Goal: Task Accomplishment & Management: Complete application form

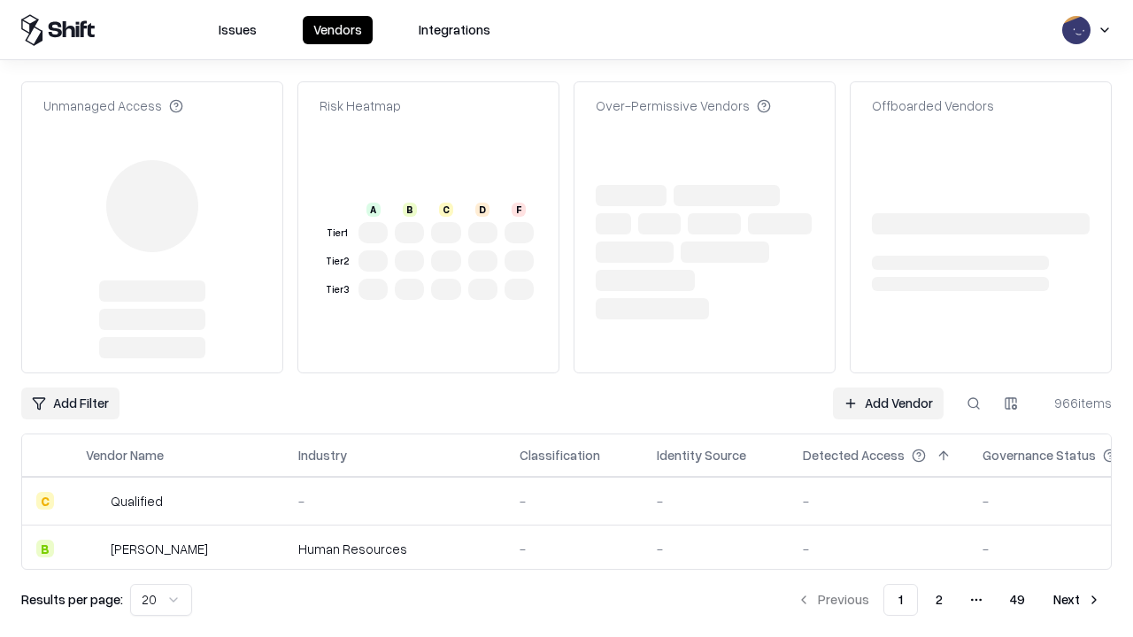
click at [888, 388] on link "Add Vendor" at bounding box center [888, 404] width 111 height 32
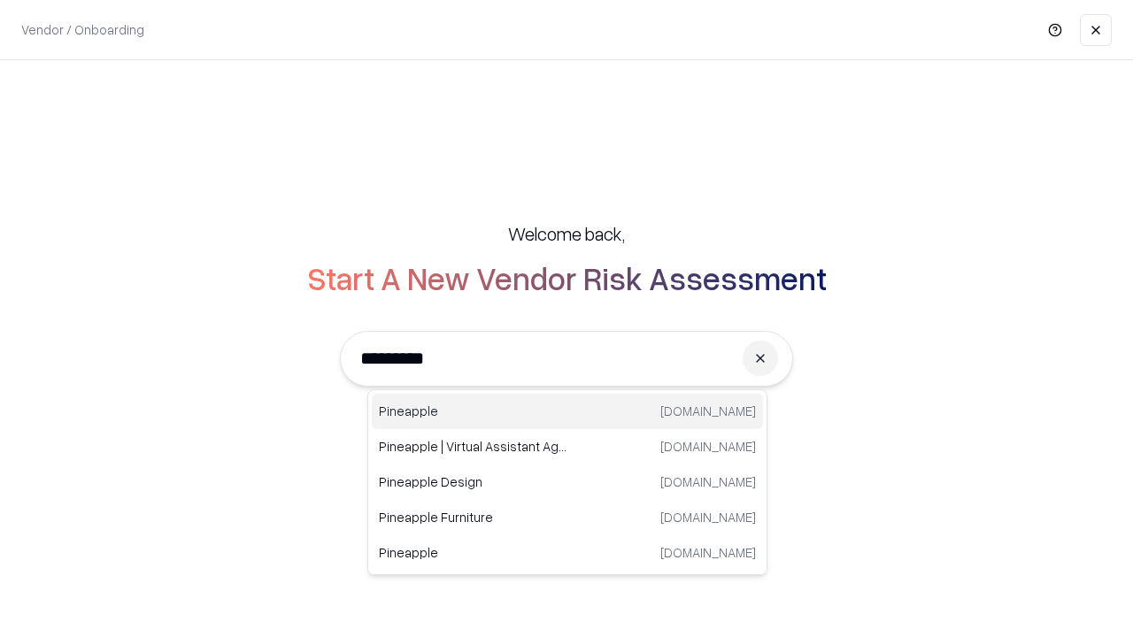
click at [567, 412] on div "Pineapple [DOMAIN_NAME]" at bounding box center [567, 411] width 391 height 35
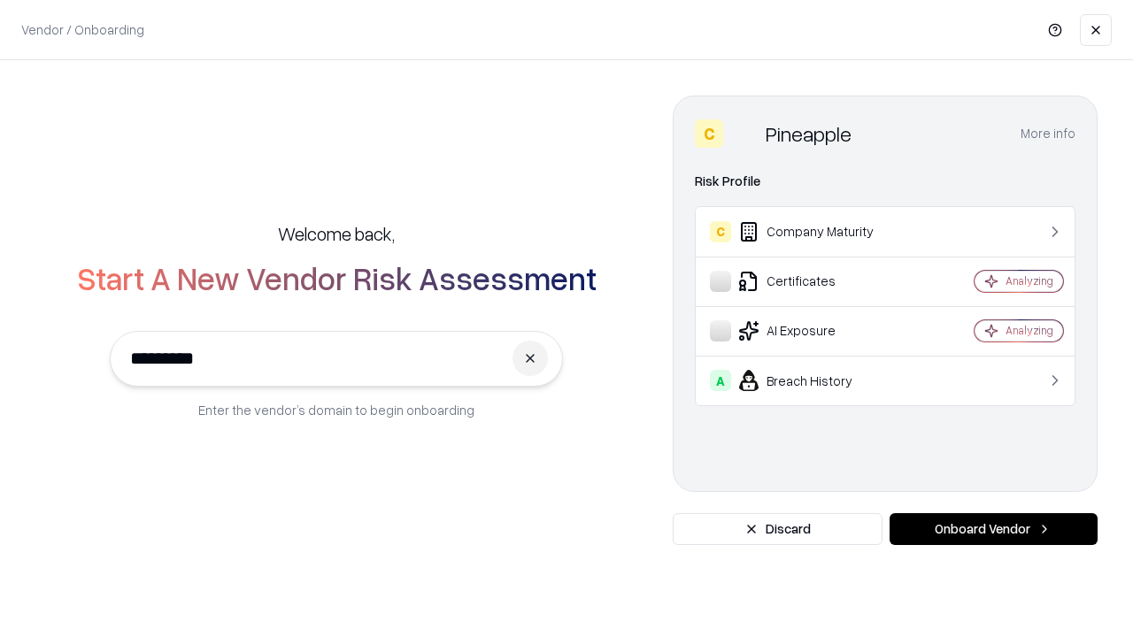
type input "*********"
click at [993, 529] on button "Onboard Vendor" at bounding box center [993, 529] width 208 height 32
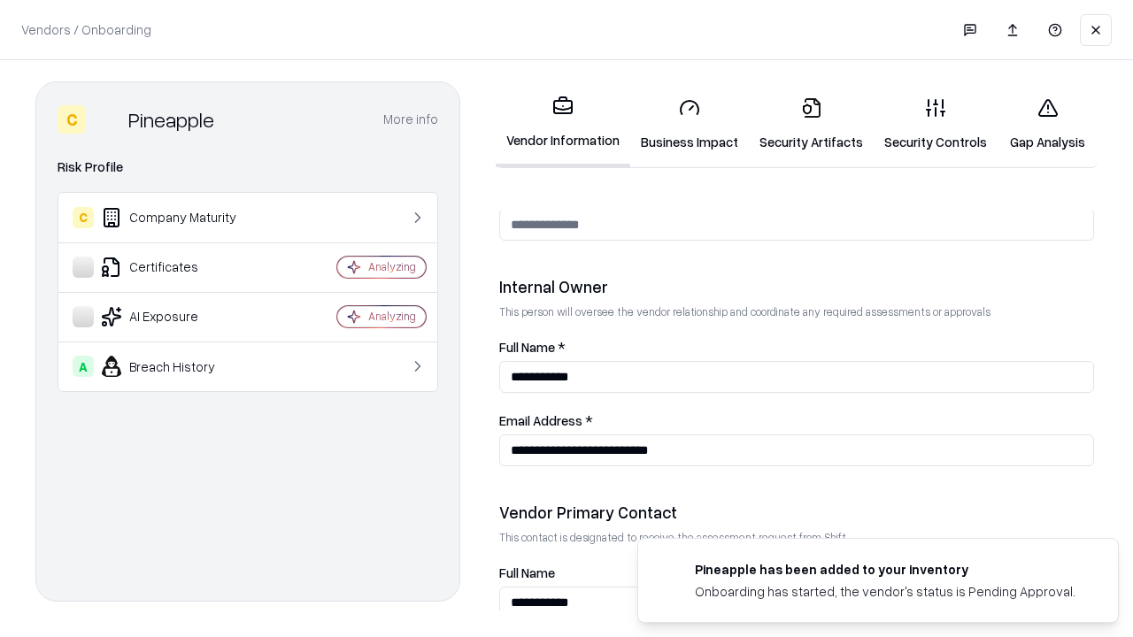
scroll to position [917, 0]
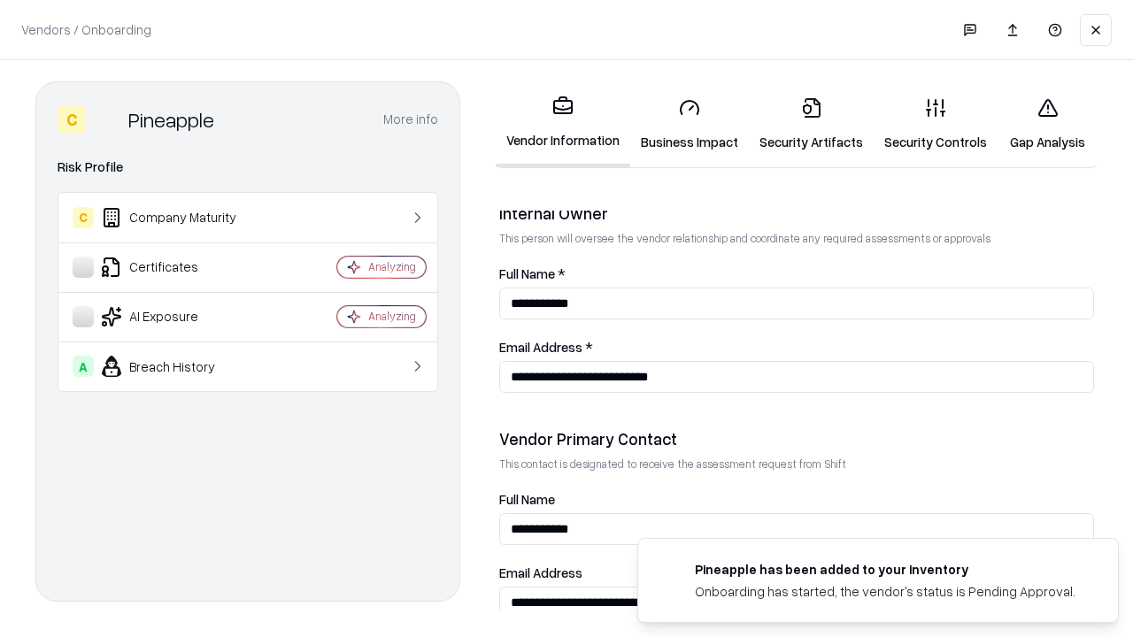
click at [689, 124] on link "Business Impact" at bounding box center [689, 124] width 119 height 82
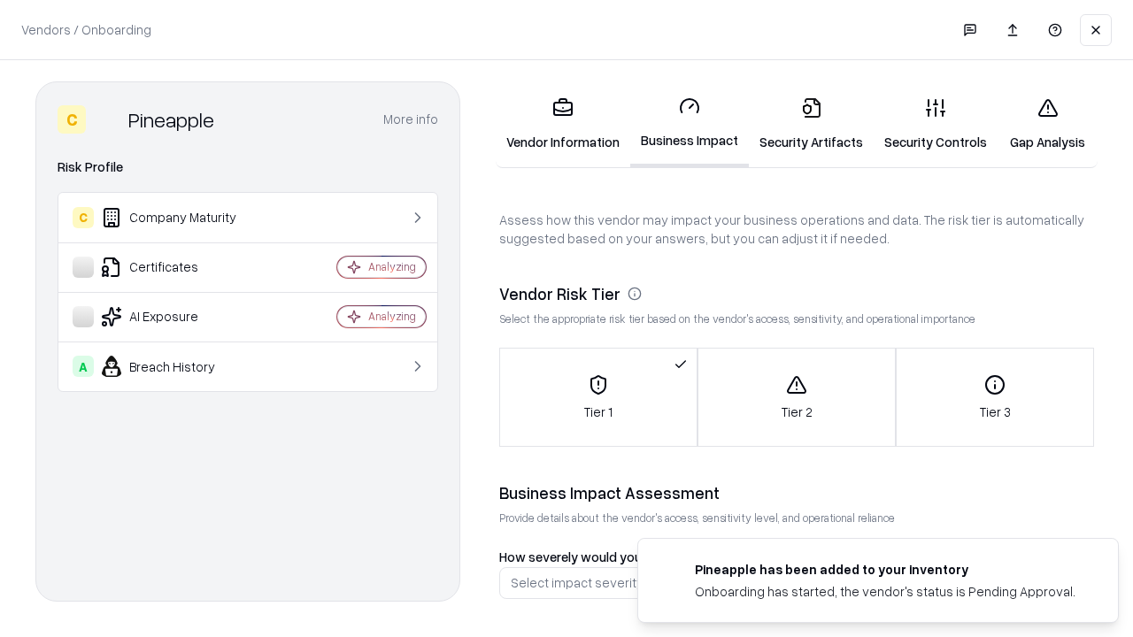
click at [1047, 124] on link "Gap Analysis" at bounding box center [1047, 124] width 100 height 82
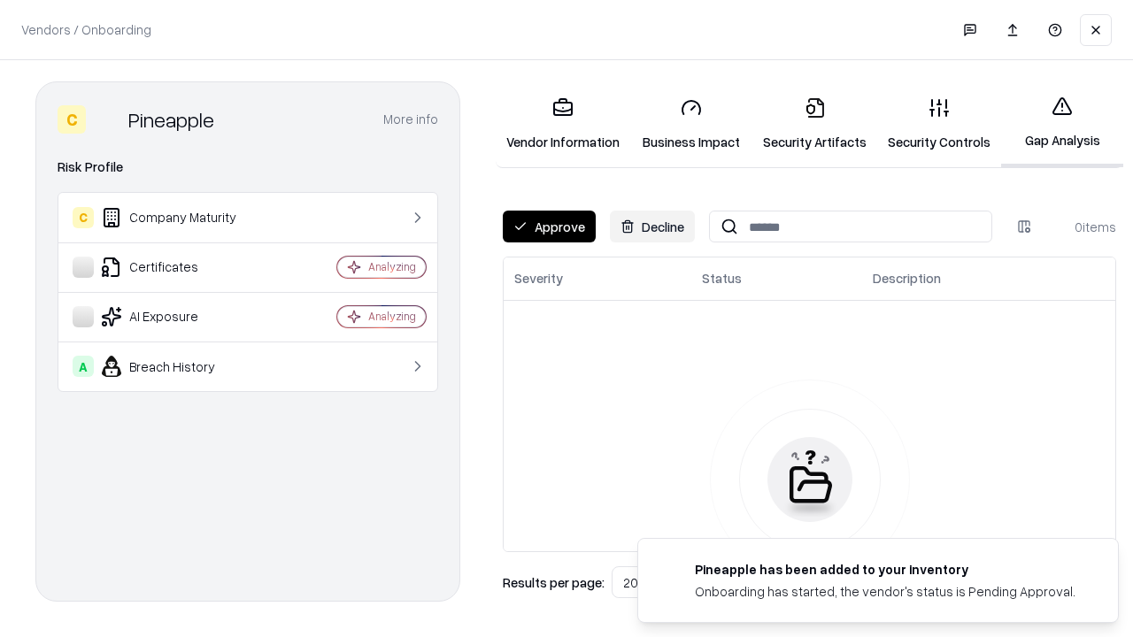
click at [549, 227] on button "Approve" at bounding box center [549, 227] width 93 height 32
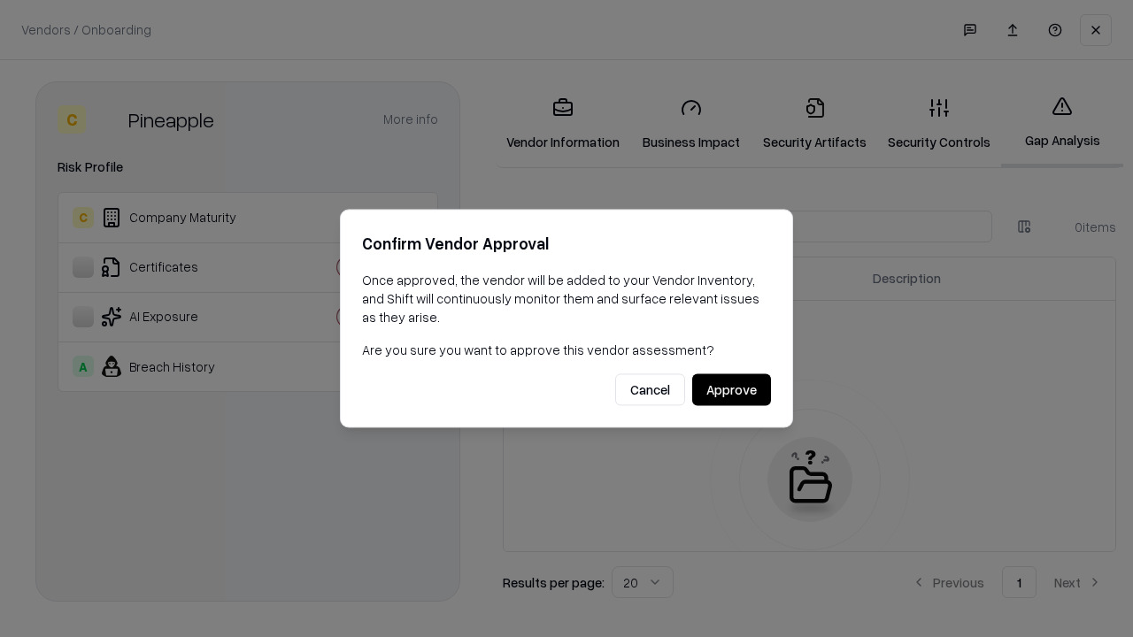
click at [731, 389] on button "Approve" at bounding box center [731, 390] width 79 height 32
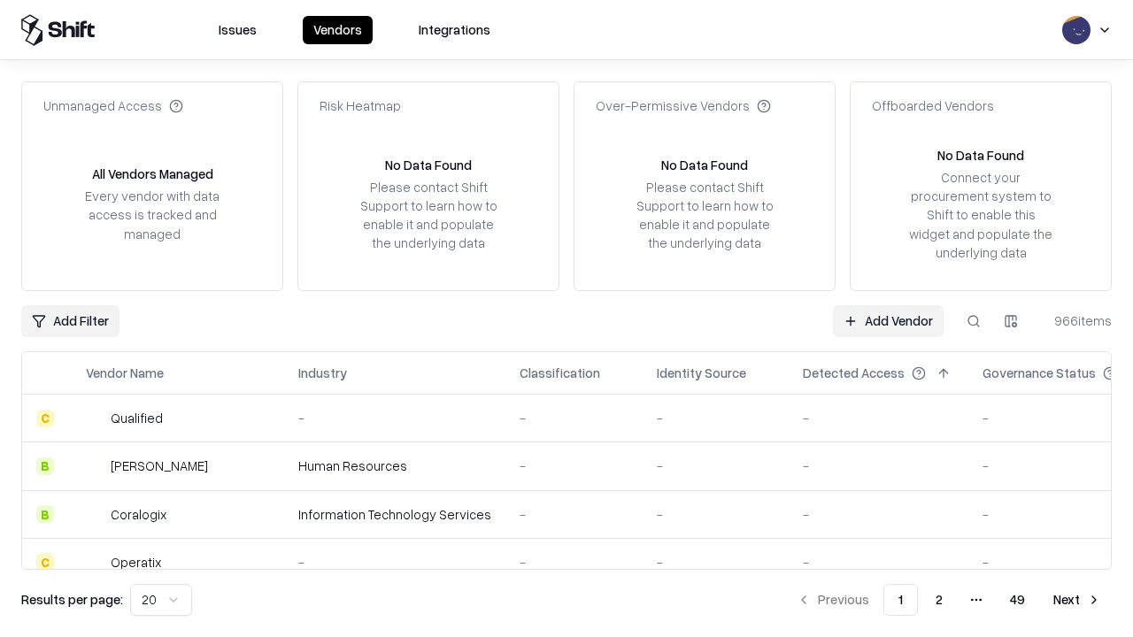
type input "*********"
click at [888, 320] on link "Add Vendor" at bounding box center [888, 321] width 111 height 32
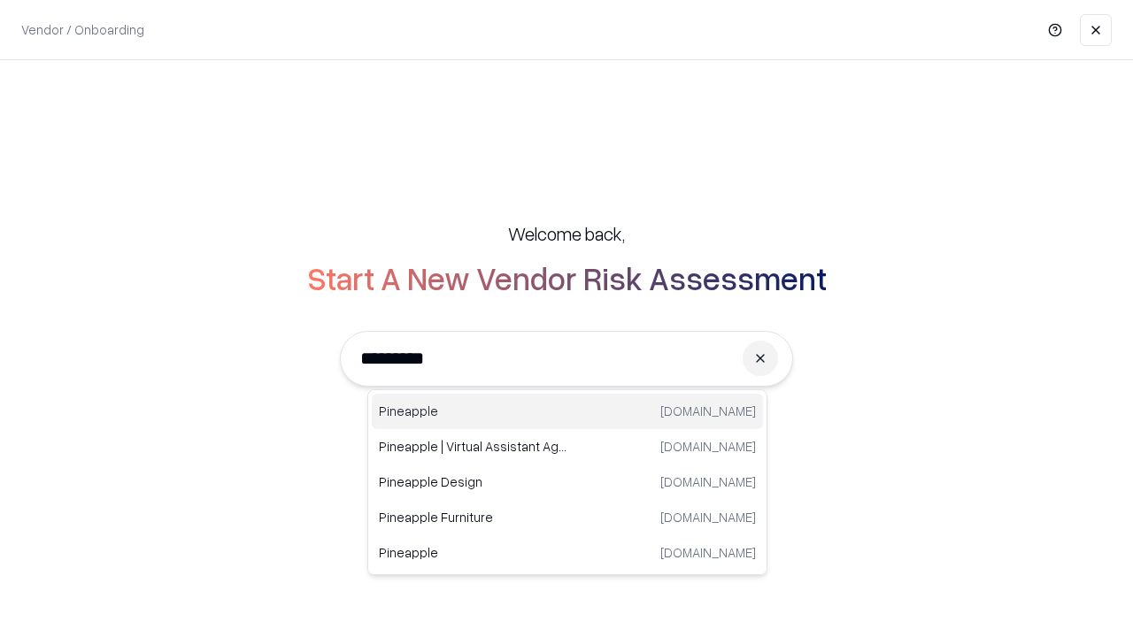
click at [567, 412] on div "Pineapple [DOMAIN_NAME]" at bounding box center [567, 411] width 391 height 35
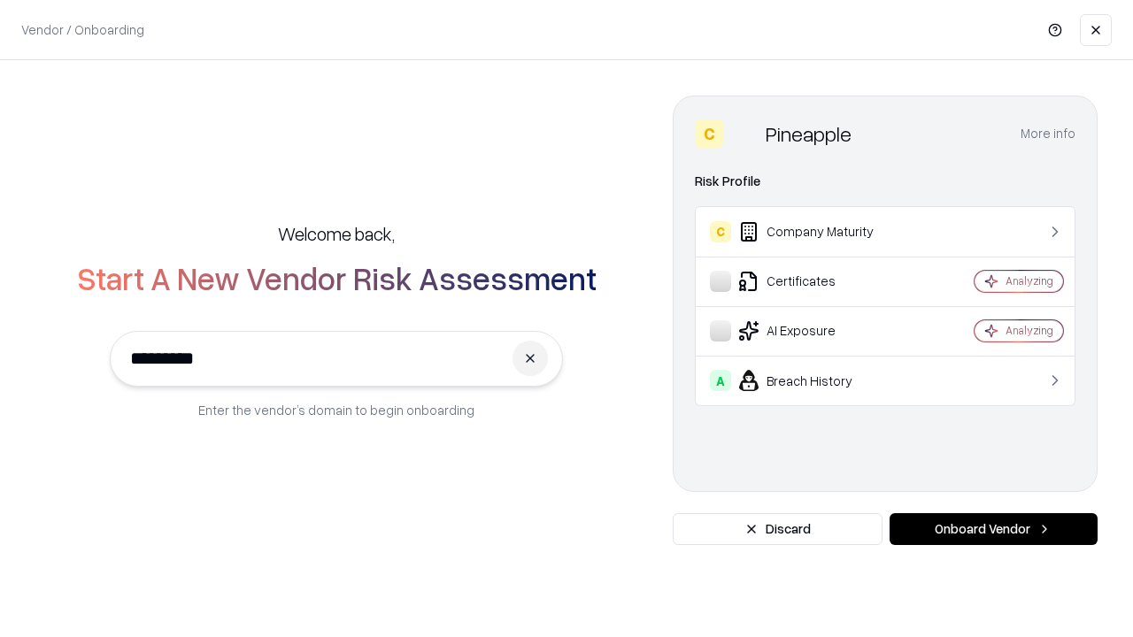
type input "*********"
click at [993, 529] on button "Onboard Vendor" at bounding box center [993, 529] width 208 height 32
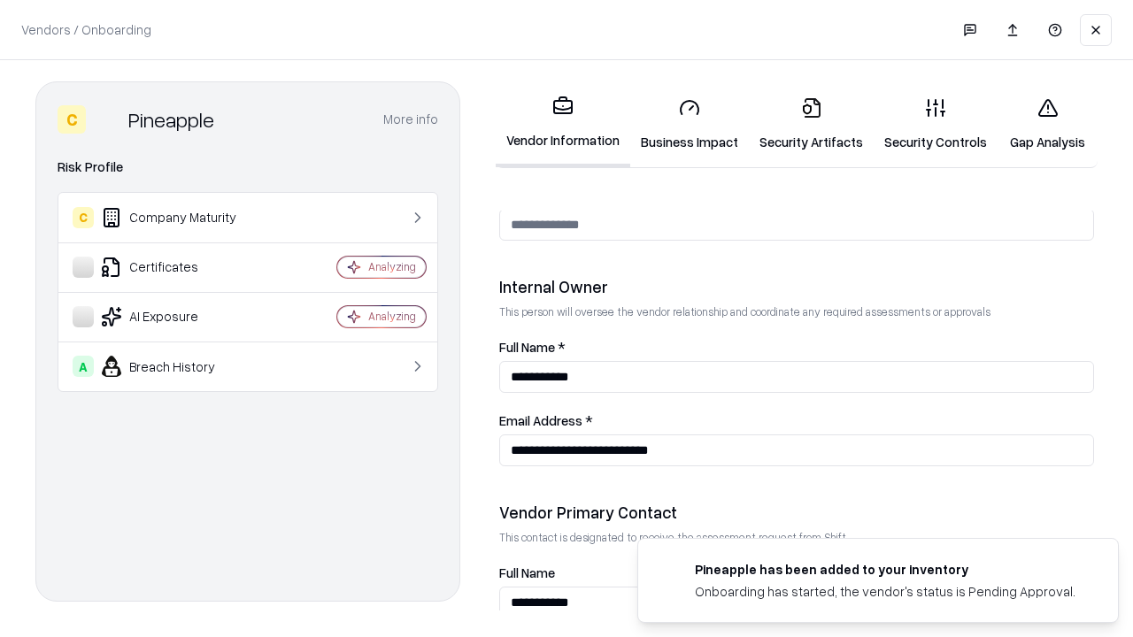
scroll to position [917, 0]
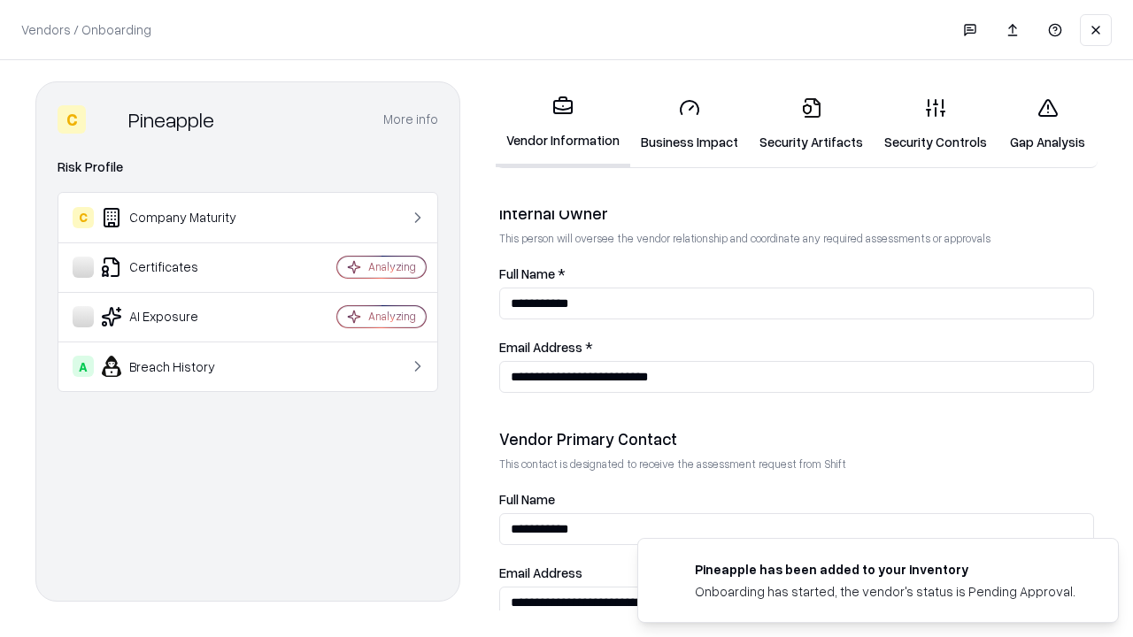
click at [1047, 124] on link "Gap Analysis" at bounding box center [1047, 124] width 100 height 82
